Goal: Check status

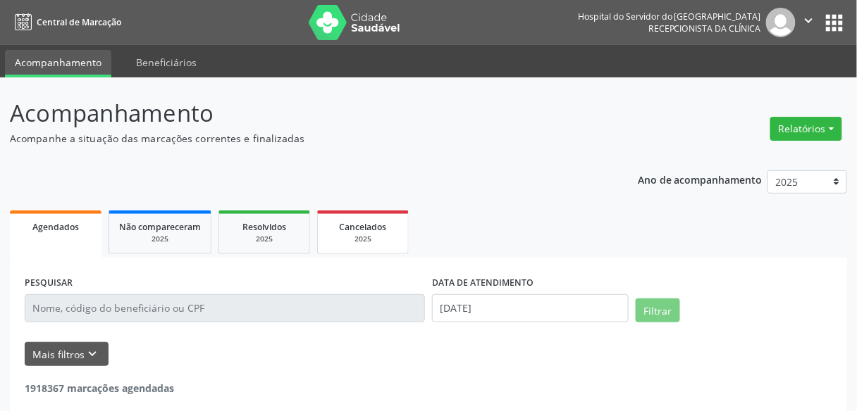
click at [352, 234] on div "2025" at bounding box center [363, 239] width 70 height 11
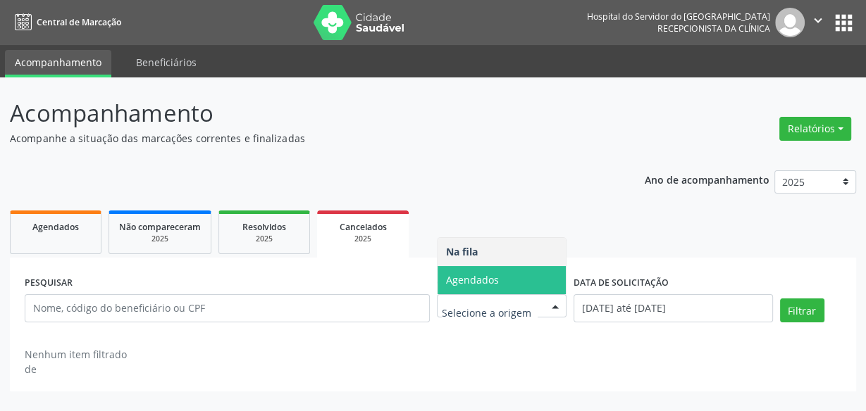
click at [494, 274] on span "Agendados" at bounding box center [472, 279] width 53 height 13
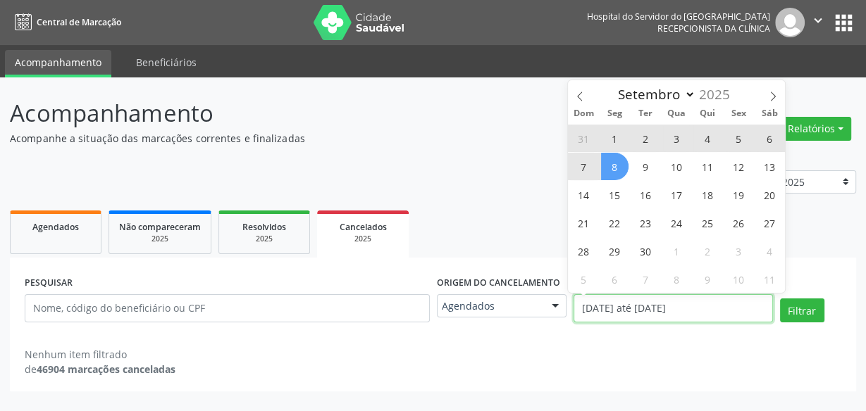
click at [601, 314] on input "[DATE] até [DATE]" at bounding box center [672, 308] width 199 height 28
click at [611, 176] on span "8" at bounding box center [614, 166] width 27 height 27
type input "[DATE]"
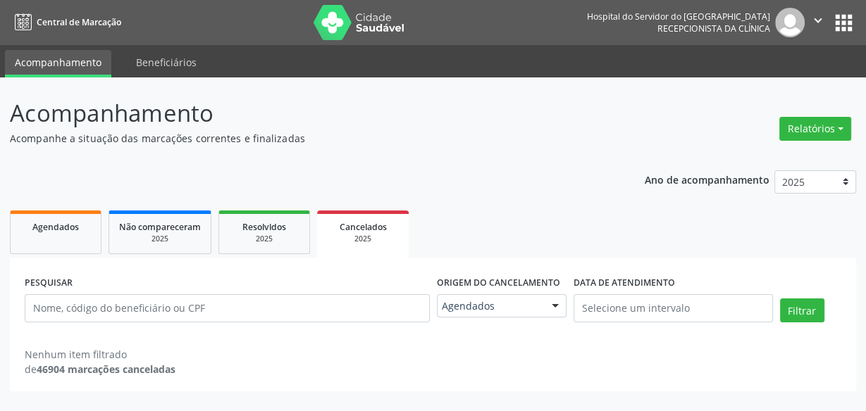
click at [535, 199] on div "Ano de acompanhamento 2025 2024 2023 2022 2021 Agendados Não compareceram 2025 …" at bounding box center [433, 276] width 846 height 231
drag, startPoint x: 211, startPoint y: 293, endPoint x: 206, endPoint y: 304, distance: 12.6
click at [206, 304] on div "PESQUISAR" at bounding box center [227, 303] width 412 height 60
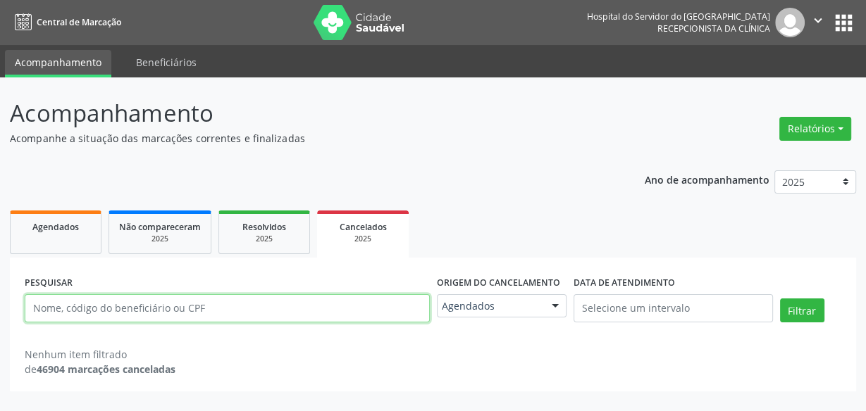
click at [206, 304] on input "text" at bounding box center [227, 308] width 405 height 28
paste input "[PERSON_NAME]"
type input "[PERSON_NAME]"
click at [780, 299] on button "Filtrar" at bounding box center [802, 311] width 44 height 24
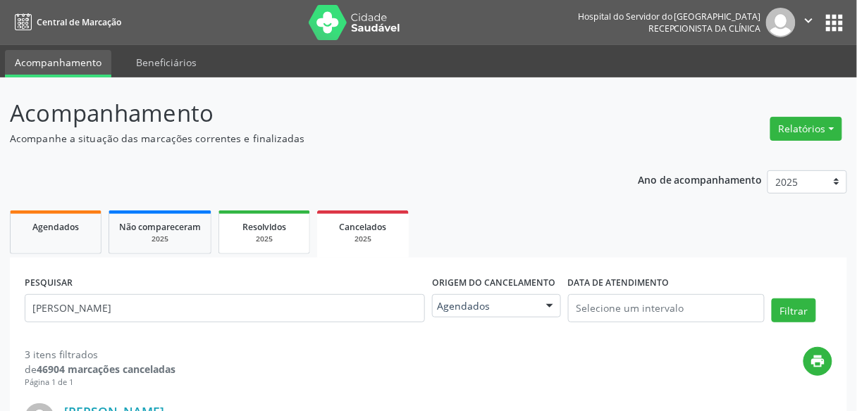
click at [253, 249] on link "Resolvidos 2025" at bounding box center [264, 233] width 92 height 44
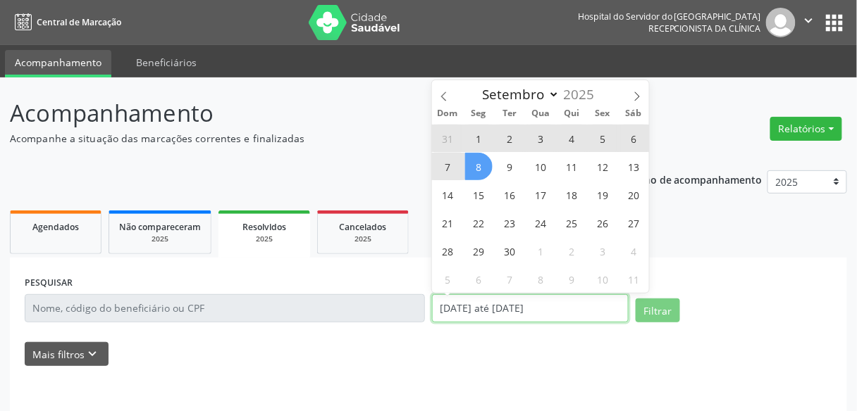
click at [469, 306] on input "[DATE] até [DATE]" at bounding box center [530, 308] width 197 height 28
click at [473, 145] on span "1" at bounding box center [478, 138] width 27 height 27
type input "[DATE]"
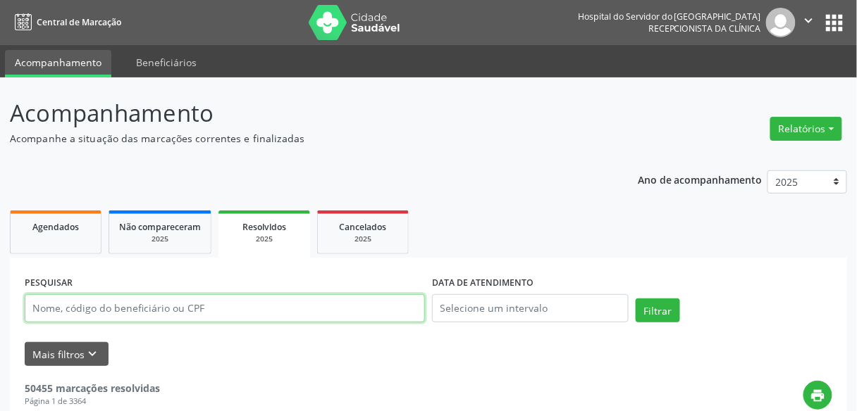
click at [331, 299] on input "text" at bounding box center [225, 308] width 400 height 28
paste input "[PERSON_NAME]"
type input "[PERSON_NAME]"
click at [635, 299] on button "Filtrar" at bounding box center [657, 311] width 44 height 24
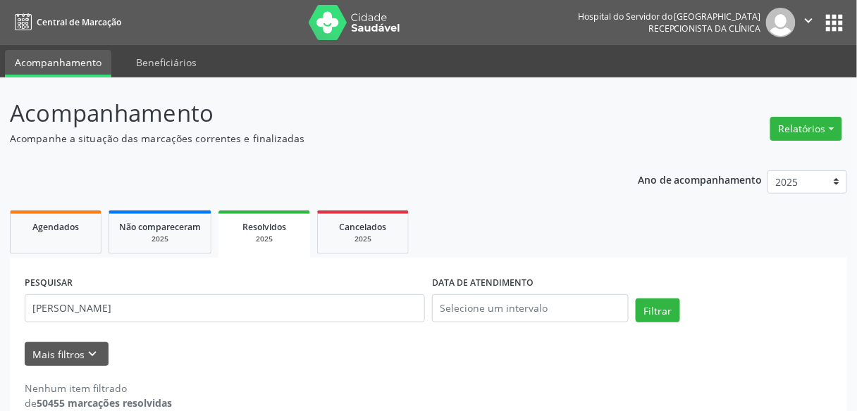
scroll to position [23, 0]
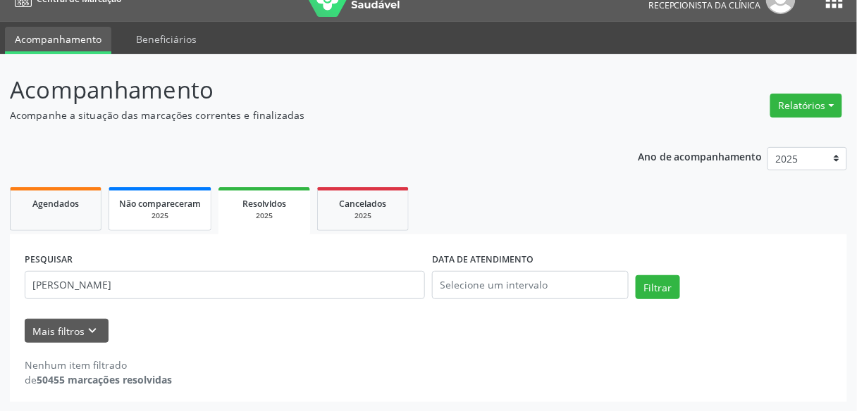
click at [180, 227] on link "Não compareceram 2025" at bounding box center [159, 209] width 103 height 44
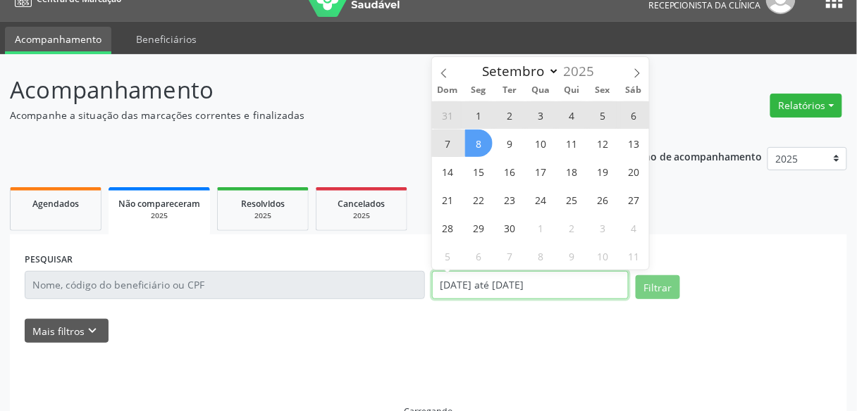
click at [480, 275] on input "[DATE] até [DATE]" at bounding box center [530, 285] width 197 height 28
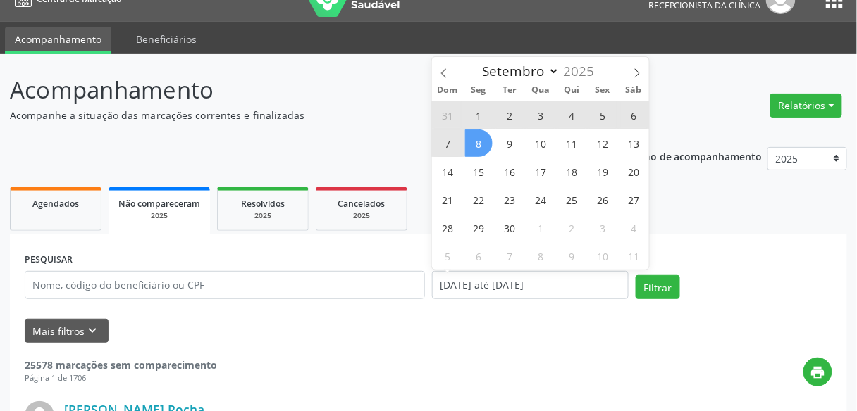
click at [477, 142] on span "8" at bounding box center [478, 143] width 27 height 27
type input "[DATE]"
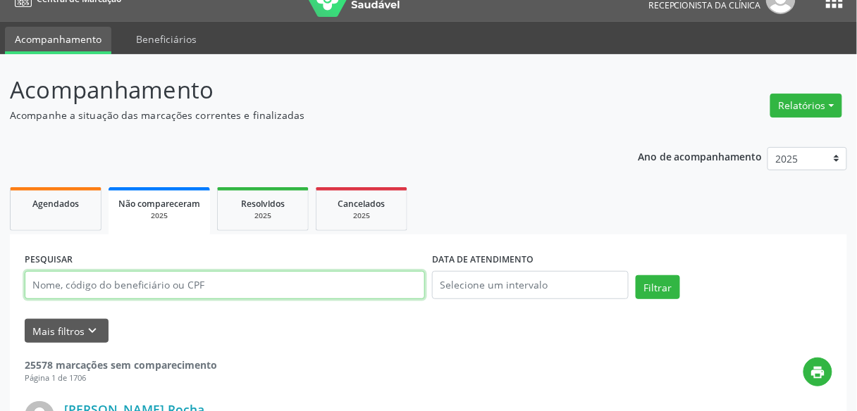
click at [363, 285] on input "text" at bounding box center [225, 285] width 400 height 28
paste input "[PERSON_NAME]"
click at [363, 285] on input "[PERSON_NAME]" at bounding box center [225, 285] width 400 height 28
type input "[PERSON_NAME]"
click at [635, 275] on button "Filtrar" at bounding box center [657, 287] width 44 height 24
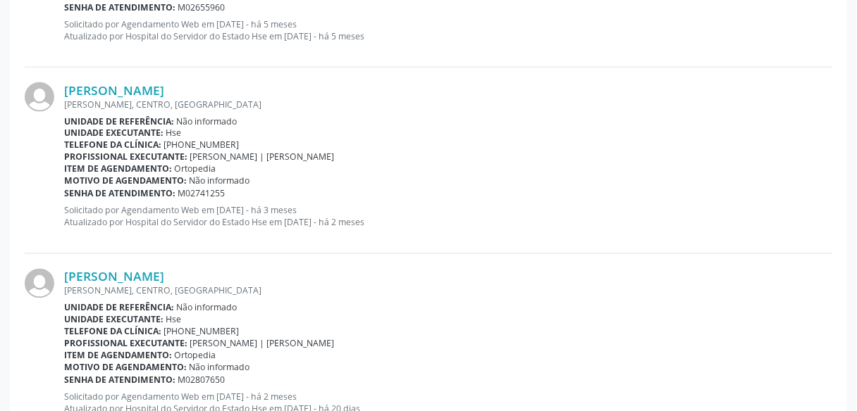
scroll to position [594, 0]
